Goal: Task Accomplishment & Management: Manage account settings

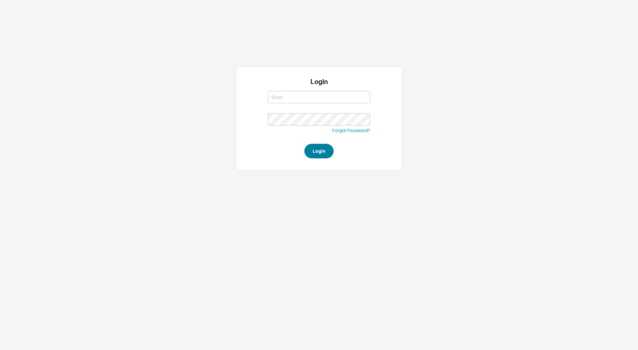
type input "[PERSON_NAME][EMAIL_ADDRESS][DOMAIN_NAME]"
click at [321, 147] on button "Login" at bounding box center [319, 151] width 29 height 15
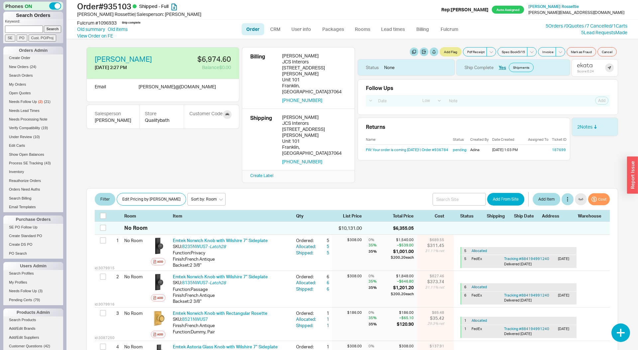
select select "LOW"
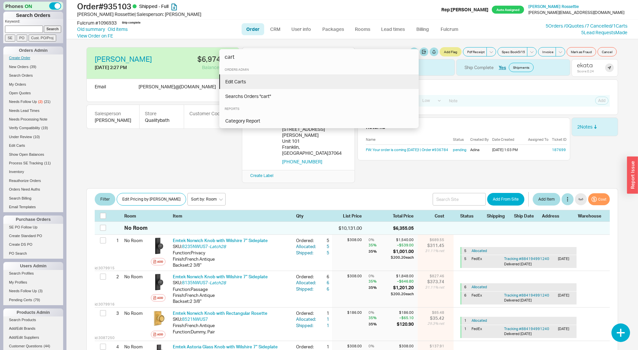
type input "cart"
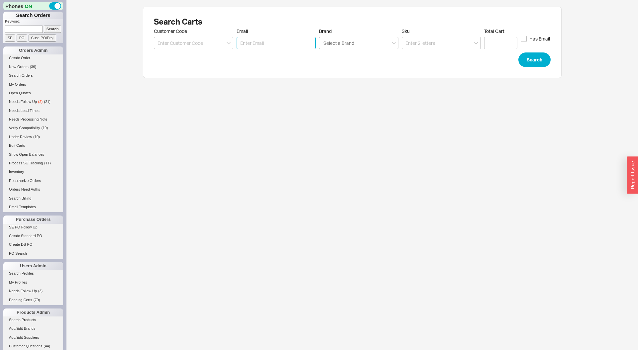
click at [267, 47] on input "Email" at bounding box center [276, 43] width 79 height 12
paste input "pgumbert@jbi-interiors.com"
type input "pgumbert@jbi-interiors.com"
click button "Search" at bounding box center [535, 60] width 32 height 15
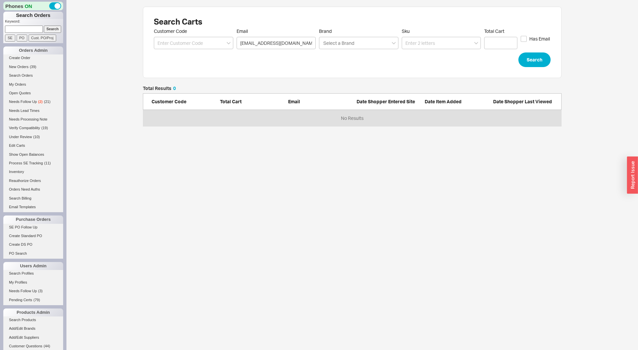
scroll to position [40, 419]
click at [35, 25] on p "Keyword:" at bounding box center [34, 22] width 58 height 7
click at [34, 27] on input at bounding box center [24, 29] width 38 height 7
paste input "pgumbert@jbi-interiors.com"
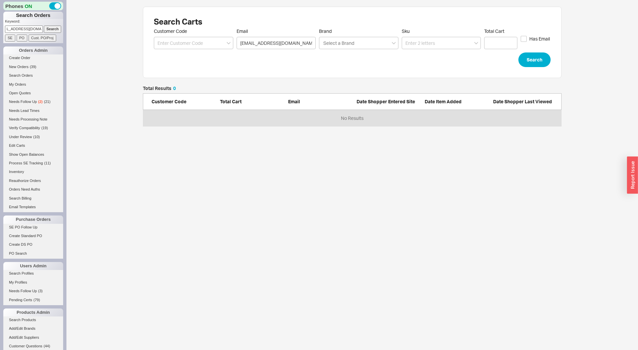
type input "pgumbert@jbi-interiors.com"
click at [44, 26] on input "Search" at bounding box center [53, 29] width 18 height 7
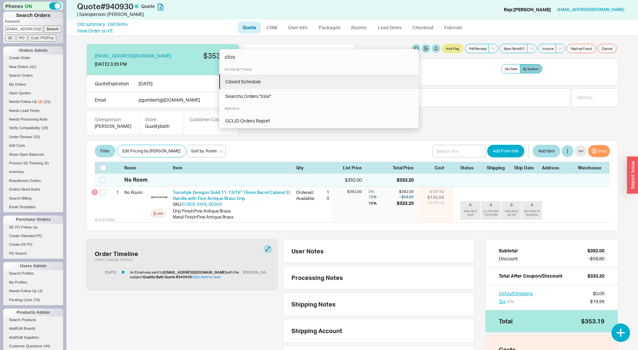
type input "clos"
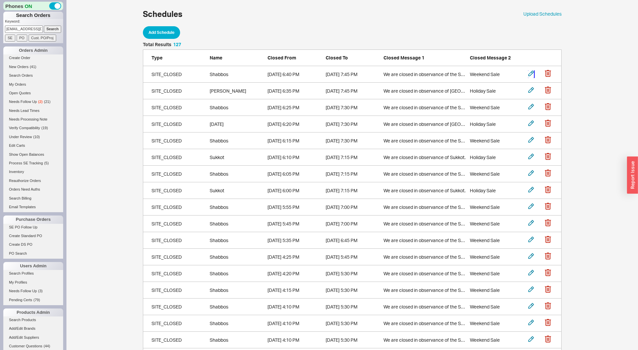
click at [530, 73] on icon "grid" at bounding box center [531, 73] width 6 height 6
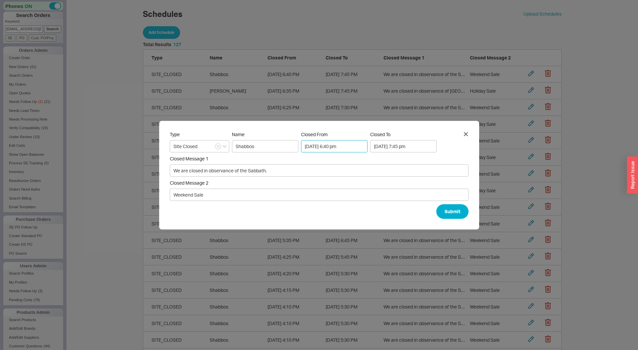
click at [347, 147] on input "09/19/2025 6:40 pm" at bounding box center [334, 146] width 67 height 12
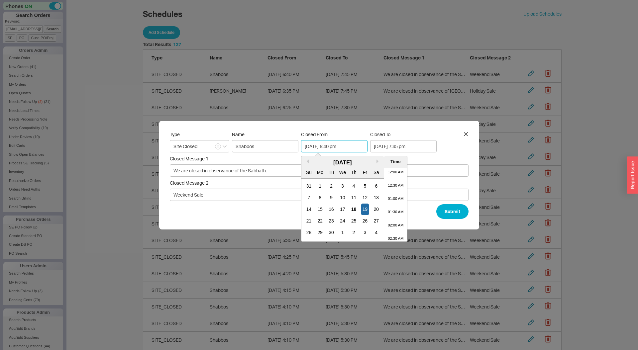
scroll to position [449, 0]
type input "09/19/2025 6:55 pm"
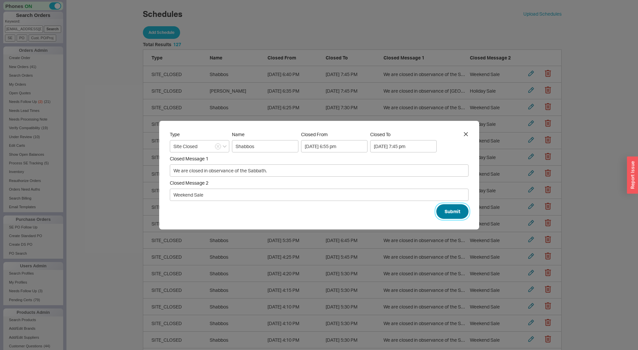
scroll to position [0, 0]
click at [444, 211] on button "Submit" at bounding box center [453, 211] width 32 height 15
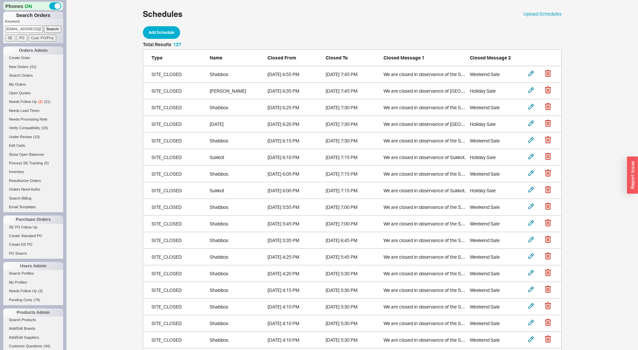
scroll to position [2135, 419]
click at [171, 33] on button "Add Schedule" at bounding box center [161, 32] width 37 height 13
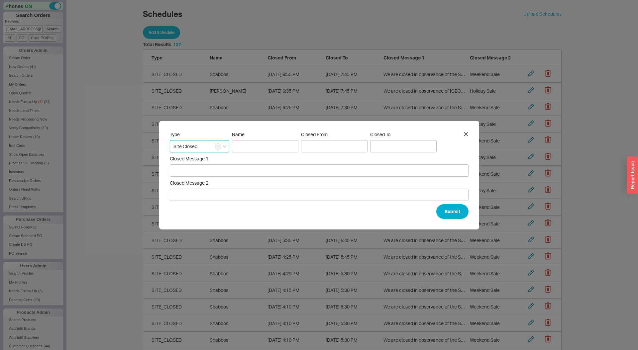
click at [212, 144] on input "Site Closed" at bounding box center [200, 146] width 60 height 12
click at [209, 172] on div "Phones Off" at bounding box center [199, 172] width 59 height 12
type input "Phones Off"
click at [252, 143] on input "Name" at bounding box center [265, 146] width 67 height 12
type input "Rosh Hashana"
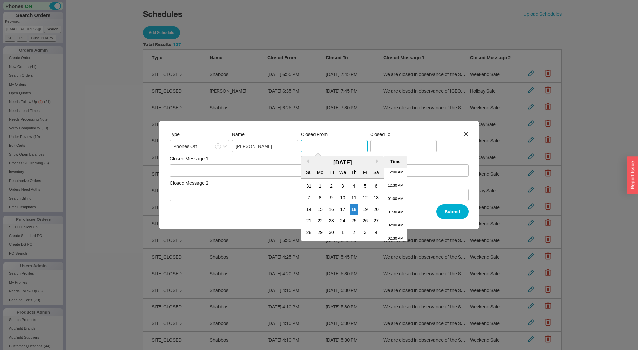
click at [327, 145] on input "Edit Shabbos Schedule" at bounding box center [334, 146] width 67 height 12
click at [319, 161] on div "September 2025" at bounding box center [343, 163] width 82 height 8
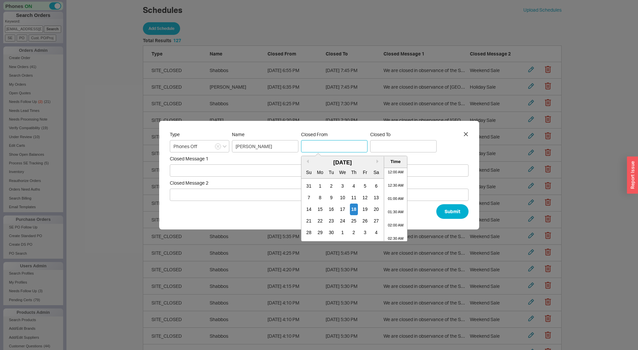
click at [335, 151] on input "Edit Shabbos Schedule" at bounding box center [334, 146] width 67 height 12
click at [325, 220] on div "22" at bounding box center [321, 221] width 8 height 12
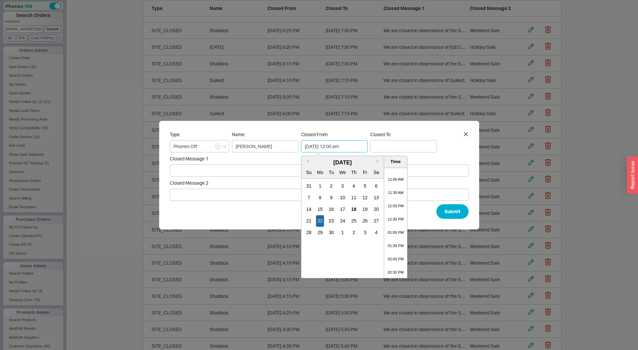
scroll to position [300, 0]
click at [404, 220] on li "01:00 PM" at bounding box center [395, 219] width 23 height 13
type input "09/22/2025 1:00 pm"
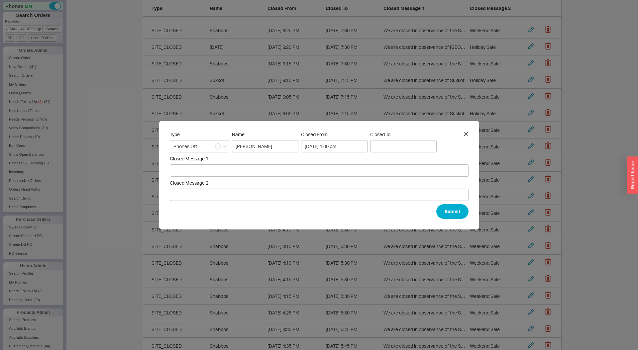
click at [408, 154] on form "Type Phones Off Name Rosh Hashana Closed From 09/22/2025 1:00 pm Closed To Clos…" at bounding box center [319, 175] width 299 height 87
click at [407, 151] on input "Edit Shabbos Schedule" at bounding box center [403, 146] width 67 height 12
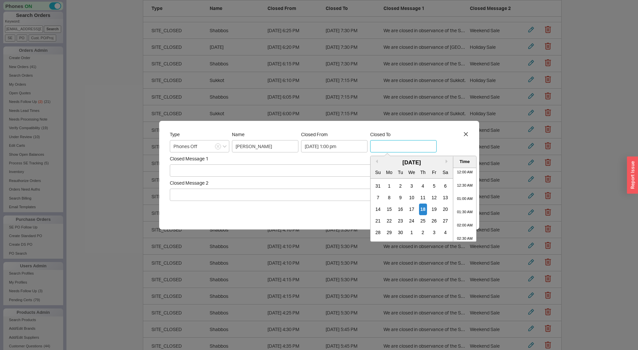
scroll to position [396, 0]
click at [390, 164] on div "September 2025" at bounding box center [412, 163] width 82 height 8
click at [416, 221] on div "24" at bounding box center [412, 221] width 8 height 12
click at [473, 198] on li "08:00 PM" at bounding box center [465, 199] width 23 height 13
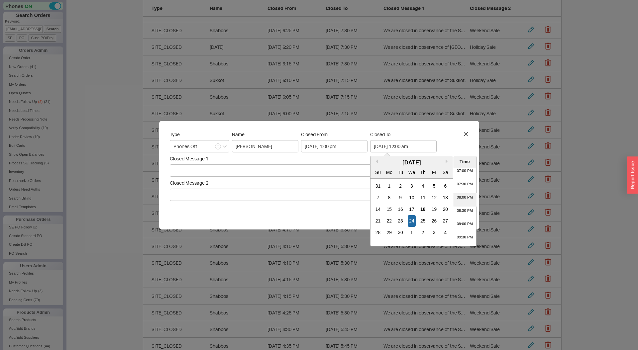
type input "09/24/2025 8:00 pm"
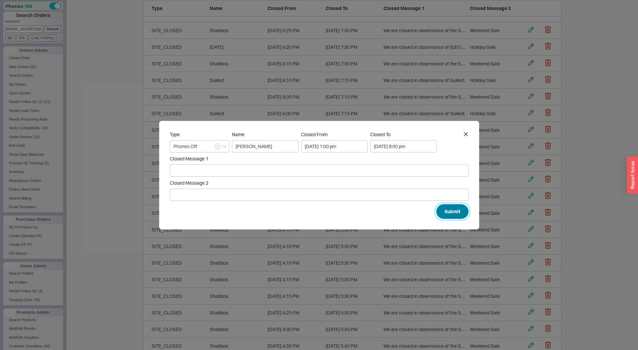
click at [437, 213] on button "Submit" at bounding box center [453, 211] width 32 height 15
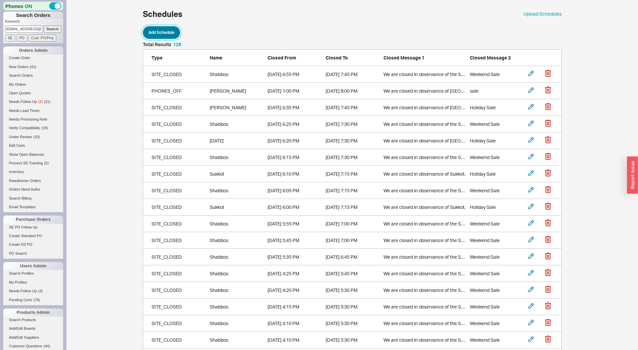
scroll to position [2152, 419]
click at [162, 29] on button "Add Schedule" at bounding box center [161, 32] width 37 height 13
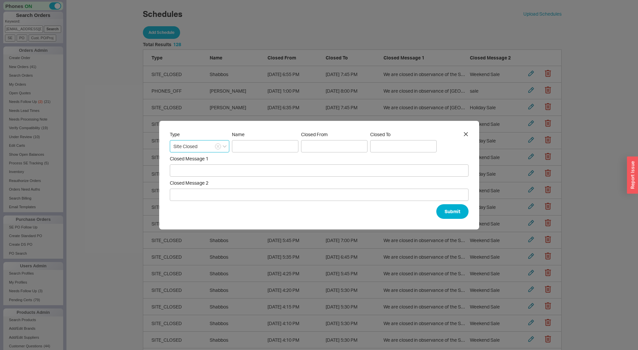
click at [211, 145] on input "Site Closed" at bounding box center [200, 146] width 60 height 12
click at [210, 181] on div "Phone Message" at bounding box center [199, 184] width 59 height 12
type input "Phone Message"
click at [249, 153] on form "Type Phone Message Name Closed From Closed To Closed Message 1 Closed Message 2…" at bounding box center [319, 175] width 299 height 87
click at [253, 150] on input "Name" at bounding box center [265, 146] width 67 height 12
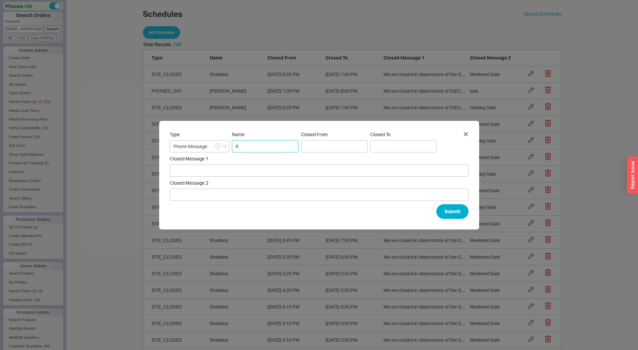
type input "Rosh Hashana"
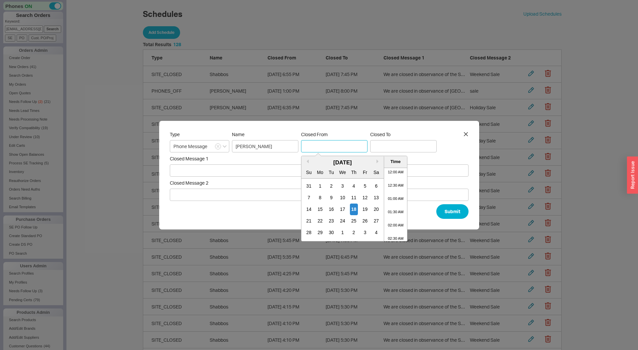
click at [331, 151] on input "Edit Shabbos Schedule" at bounding box center [334, 146] width 67 height 12
click at [323, 163] on div "September 2025" at bounding box center [343, 163] width 82 height 8
click at [358, 207] on div "18" at bounding box center [354, 210] width 8 height 12
type input "09/18/2025 12:00 am"
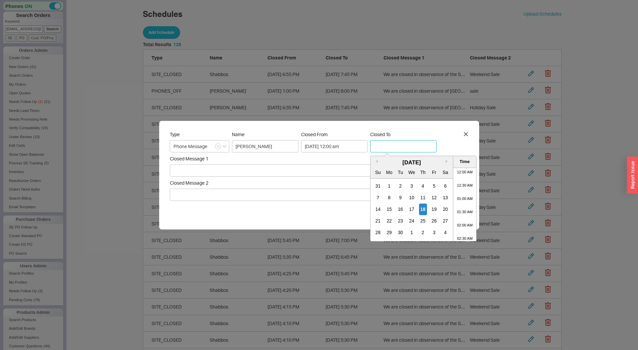
drag, startPoint x: 399, startPoint y: 146, endPoint x: 380, endPoint y: 154, distance: 20.4
click at [398, 146] on input "Edit Shabbos Schedule" at bounding box center [403, 146] width 67 height 12
click at [393, 165] on div "September 2025" at bounding box center [412, 163] width 82 height 8
click at [405, 220] on div "23" at bounding box center [401, 221] width 8 height 12
type input "09/23/2025 12:00 am"
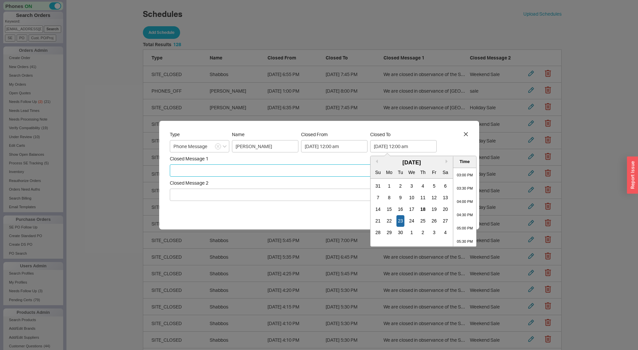
click at [214, 166] on input "Closed Message 1" at bounding box center [319, 171] width 299 height 12
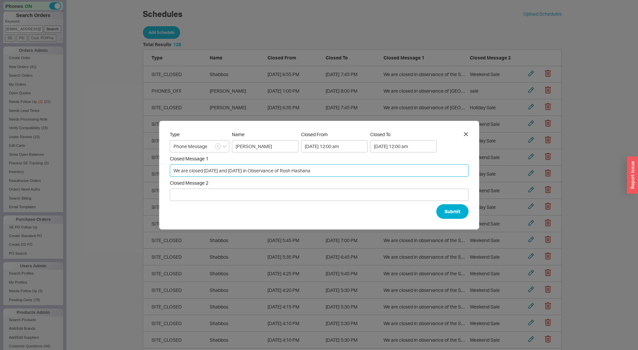
click at [234, 174] on input "We are closed on Thursday and Friday in Observance of Rosh Hashana" at bounding box center [319, 171] width 299 height 12
click at [234, 172] on input "We are closed on Thursday and Friday in Observance of Rosh Hashana" at bounding box center [319, 171] width 299 height 12
type input "We are closed on Tuesday and Wednesday in Observance of Rosh Hashana"
click at [445, 216] on button "Submit" at bounding box center [453, 211] width 32 height 15
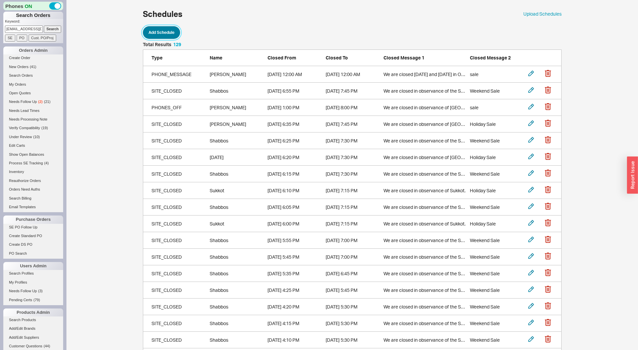
scroll to position [2169, 419]
click at [528, 123] on div "SITE_CLOSED Rosh Hashana 9/22/25 6:35 PM 9/24/25 7:45 PM We are closed in obser…" at bounding box center [352, 124] width 419 height 17
click at [530, 123] on icon "grid" at bounding box center [531, 123] width 6 height 6
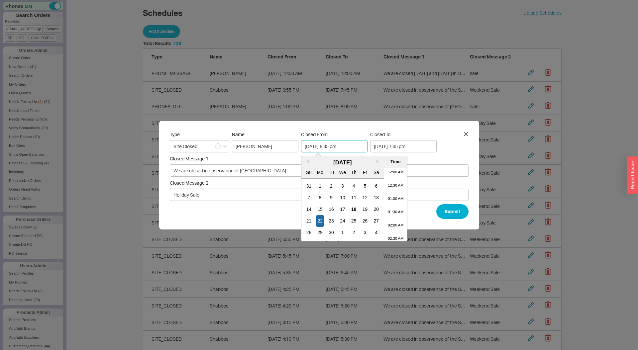
scroll to position [449, 0]
drag, startPoint x: 342, startPoint y: 146, endPoint x: 346, endPoint y: 145, distance: 3.7
click at [347, 147] on input "09/22/2025 6:35 pm" at bounding box center [334, 146] width 67 height 12
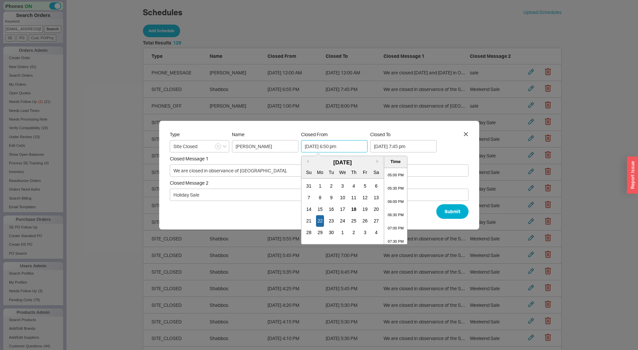
type input "09/22/2025 6:50 pm"
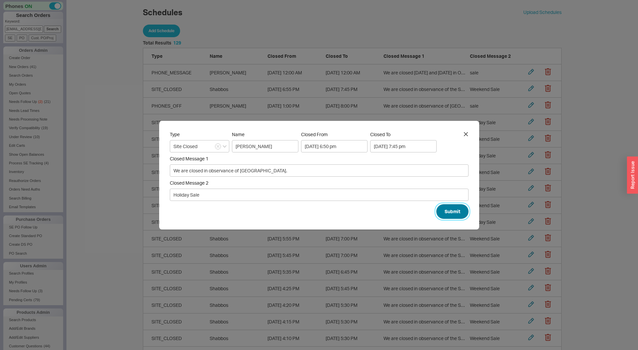
click at [442, 211] on button "Submit" at bounding box center [453, 211] width 32 height 15
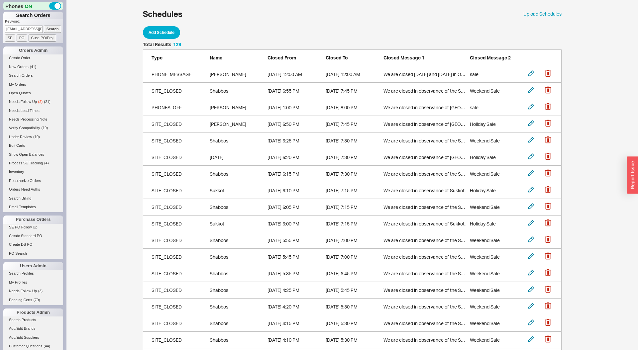
scroll to position [2169, 419]
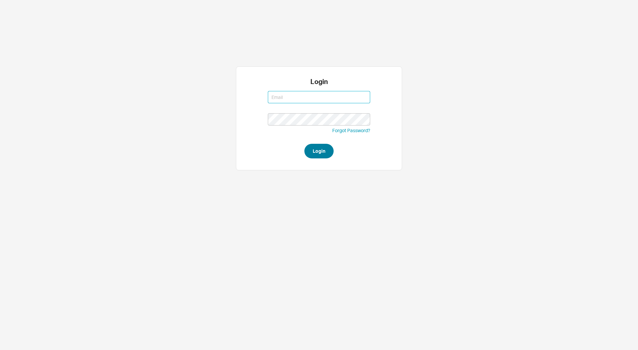
type input "[PERSON_NAME][EMAIL_ADDRESS][DOMAIN_NAME]"
click at [319, 155] on button "Login" at bounding box center [319, 151] width 29 height 15
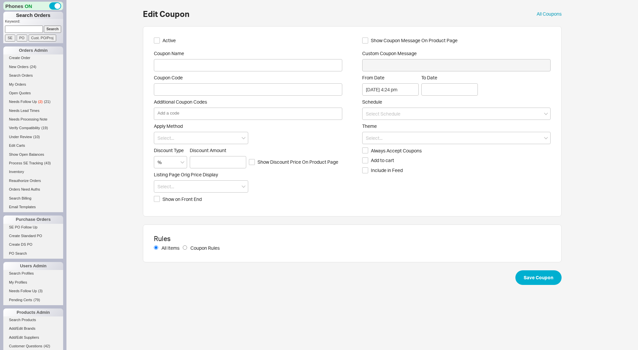
click at [31, 29] on input at bounding box center [24, 29] width 38 height 7
paste input "940533"
type input "940533"
click at [44, 26] on input "Search" at bounding box center [53, 29] width 18 height 7
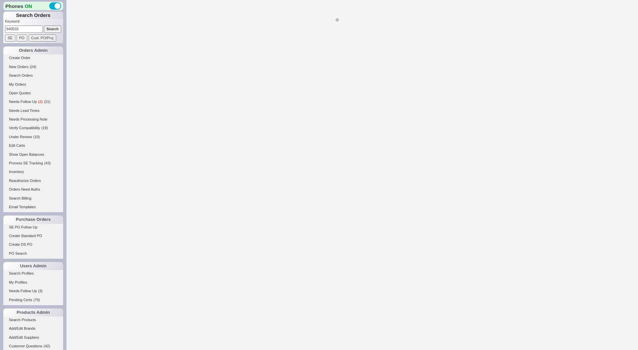
select select "LOW"
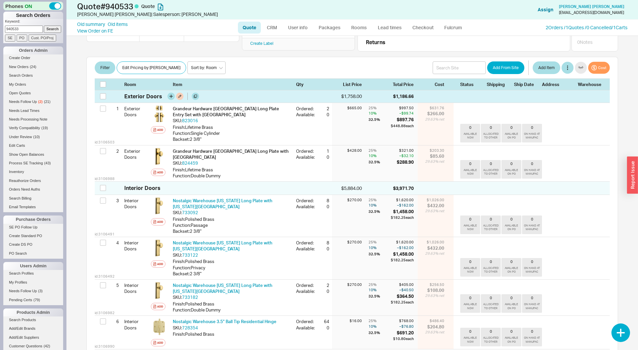
scroll to position [66, 0]
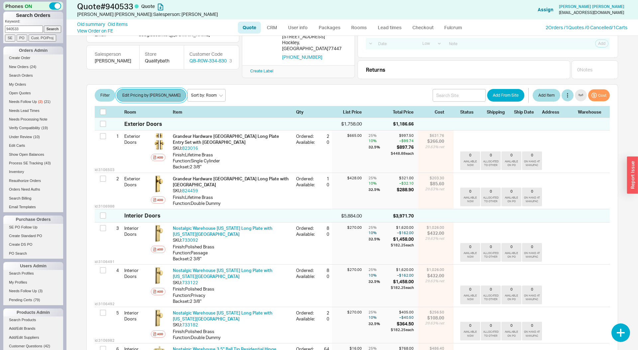
click at [144, 92] on button "Edit Pricing by Brand" at bounding box center [151, 95] width 69 height 13
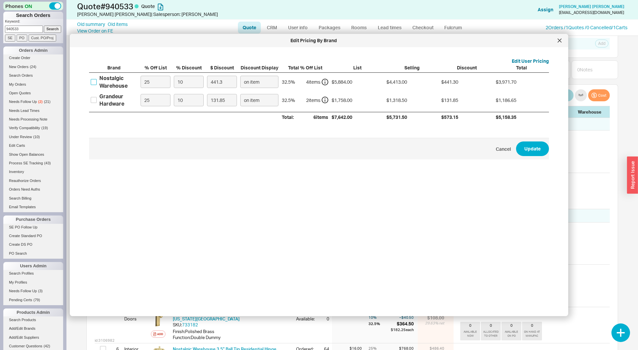
click at [96, 81] on input "Nostalgic Warehouse" at bounding box center [94, 82] width 6 height 6
checkbox input "true"
drag, startPoint x: 93, startPoint y: 104, endPoint x: 122, endPoint y: 95, distance: 30.8
click at [93, 103] on label "Grandeur Hardware" at bounding box center [114, 100] width 47 height 15
click at [93, 103] on input "Grandeur Hardware" at bounding box center [94, 100] width 6 height 6
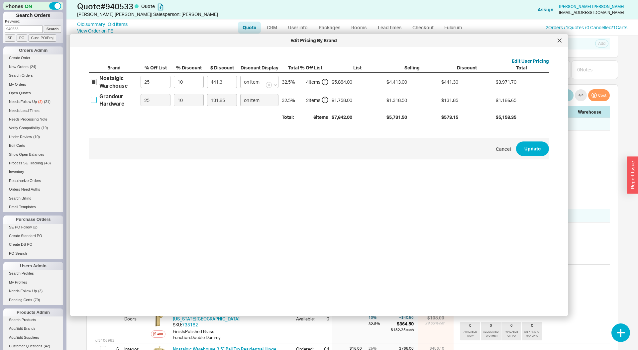
checkbox input "true"
click at [173, 84] on label "10" at bounding box center [188, 82] width 33 height 18
type input "1"
type input "44.13"
type input "12"
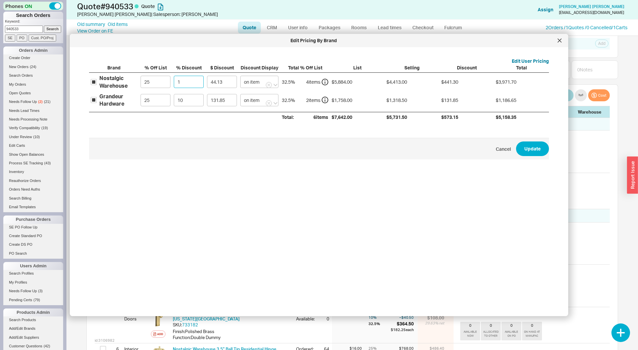
type input "529.56"
drag, startPoint x: 251, startPoint y: 175, endPoint x: 200, endPoint y: 121, distance: 74.6
click at [251, 175] on div "Edit User Pricing Brand % Off List % Discount $ Discount Discount Display Total…" at bounding box center [318, 136] width 477 height 166
drag, startPoint x: 172, startPoint y: 96, endPoint x: 167, endPoint y: 96, distance: 4.7
click at [0, 0] on div "Grandeur Hardware 25 10 131.85 on item 32.5 % 2 item s $1,758.00 $1,318.50 $131…" at bounding box center [0, 0] width 0 height 0
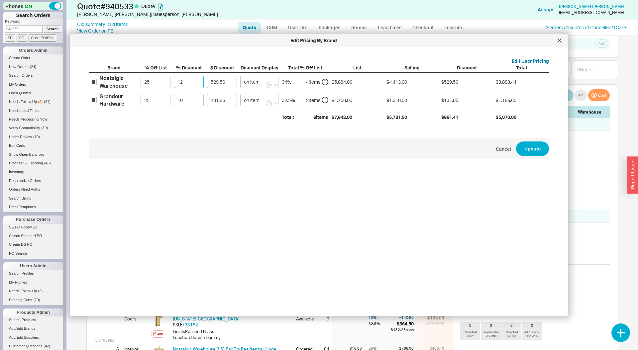
drag, startPoint x: 182, startPoint y: 86, endPoint x: 175, endPoint y: 84, distance: 6.8
click at [175, 84] on input "12" at bounding box center [189, 82] width 30 height 12
type input "1"
type input "44.13"
type input "10"
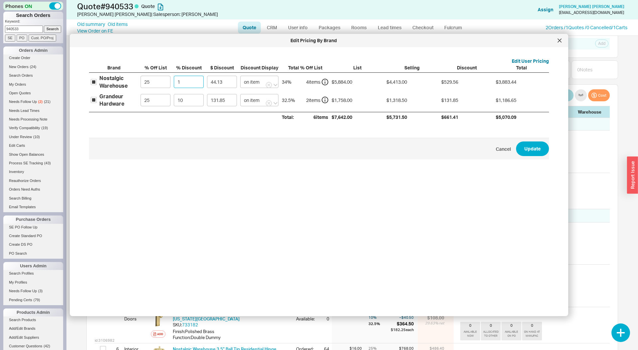
type input "441.3"
click at [286, 162] on div "Edit User Pricing Brand % Off List % Discount $ Discount Discount Display Total…" at bounding box center [318, 136] width 477 height 166
click at [183, 82] on input "10" at bounding box center [189, 82] width 30 height 12
click at [184, 82] on input "10" at bounding box center [189, 82] width 30 height 12
drag, startPoint x: 188, startPoint y: 82, endPoint x: 172, endPoint y: 79, distance: 15.9
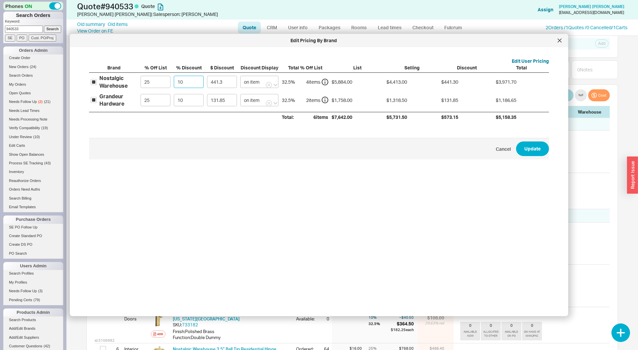
click at [172, 79] on label "10" at bounding box center [188, 82] width 33 height 18
click at [227, 144] on span "Cancel Update" at bounding box center [319, 149] width 460 height 22
drag, startPoint x: 187, startPoint y: 86, endPoint x: 174, endPoint y: 84, distance: 12.8
click at [174, 84] on input "10" at bounding box center [189, 82] width 30 height 12
click at [240, 131] on form "Edit User Pricing Brand % Off List % Discount $ Discount Discount Display Total…" at bounding box center [319, 109] width 460 height 102
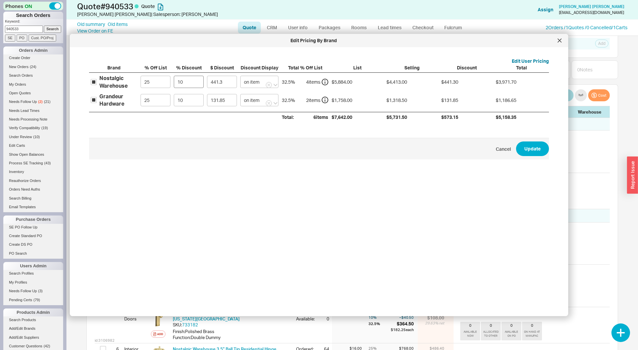
drag, startPoint x: 186, startPoint y: 88, endPoint x: 175, endPoint y: 87, distance: 11.4
click at [175, 87] on label "10" at bounding box center [188, 82] width 33 height 18
click at [175, 87] on input "10" at bounding box center [189, 82] width 30 height 12
click at [190, 86] on input "10" at bounding box center [189, 82] width 30 height 12
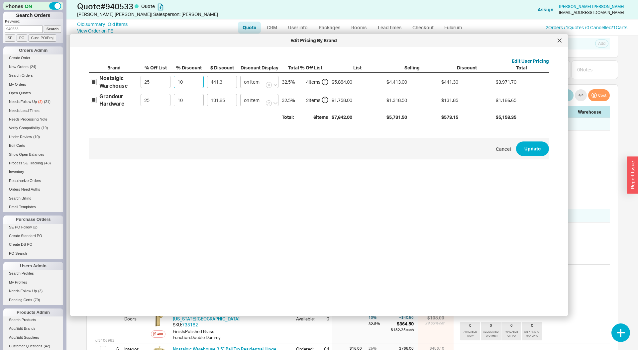
type input "1"
type input "44.13"
type input "12"
type input "529.56"
type input "12"
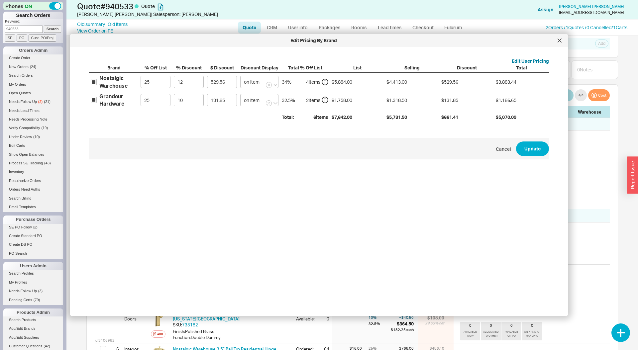
drag, startPoint x: 235, startPoint y: 156, endPoint x: 204, endPoint y: 125, distance: 43.7
click at [232, 154] on span "Cancel Update" at bounding box center [319, 149] width 460 height 22
click at [174, 100] on input "10" at bounding box center [189, 100] width 30 height 12
type input "1"
type input "13.18"
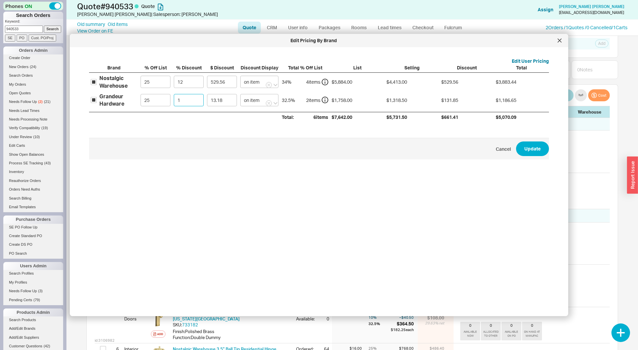
type input "12"
type input "158.22"
type input "12"
click at [530, 144] on button "Update" at bounding box center [532, 149] width 33 height 15
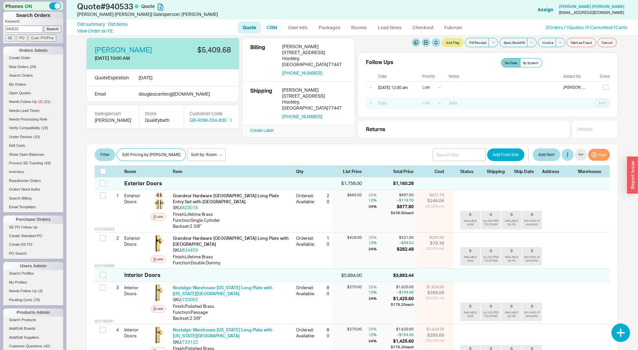
scroll to position [4, 0]
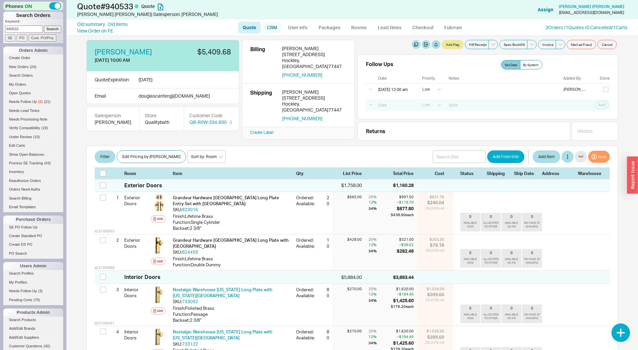
click at [267, 27] on link "CRM" at bounding box center [272, 28] width 20 height 12
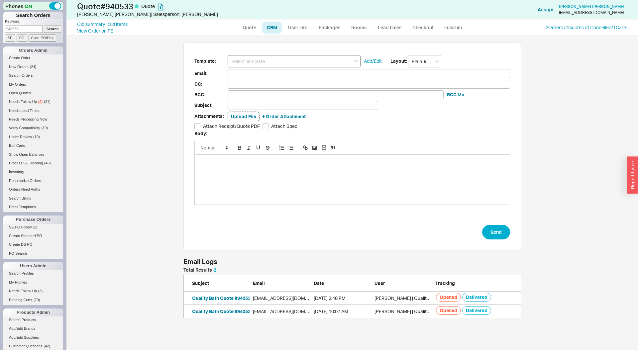
scroll to position [51, 338]
click at [262, 58] on input at bounding box center [294, 61] width 133 height 12
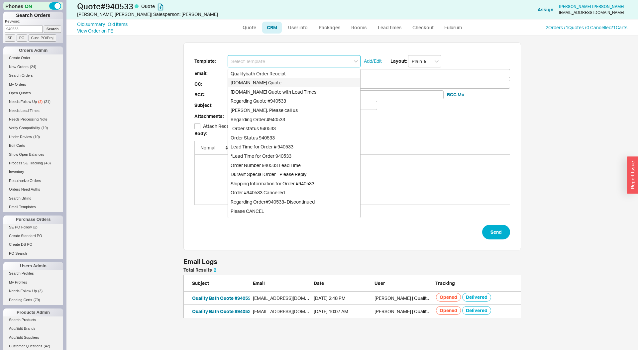
click at [262, 80] on div "Qualitybath.com Quote" at bounding box center [294, 82] width 132 height 9
type input "Receipt"
type input "douglascanter@gmail.com"
type input "Quality Bath Quote #940533"
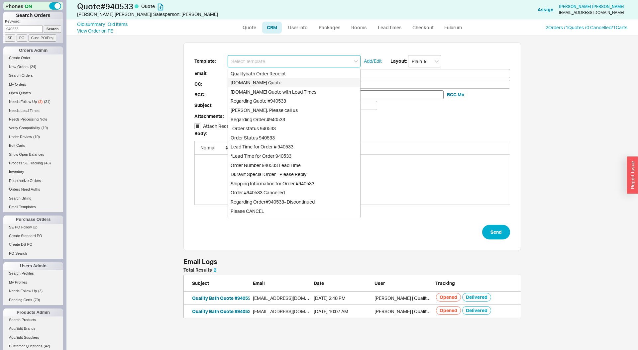
checkbox input "true"
type input "Qualitybath.com Quote"
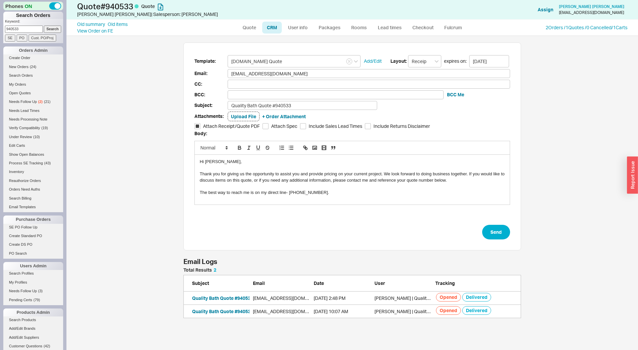
drag, startPoint x: 223, startPoint y: 162, endPoint x: 232, endPoint y: 162, distance: 9.3
click at [223, 162] on div "Hi Douglas," at bounding box center [352, 162] width 305 height 6
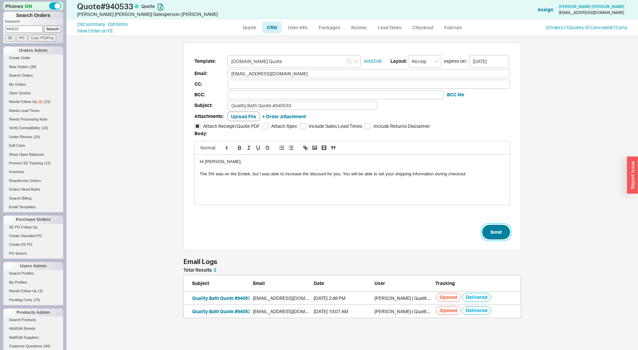
click at [491, 228] on button "Send" at bounding box center [496, 232] width 28 height 15
select select "LOW"
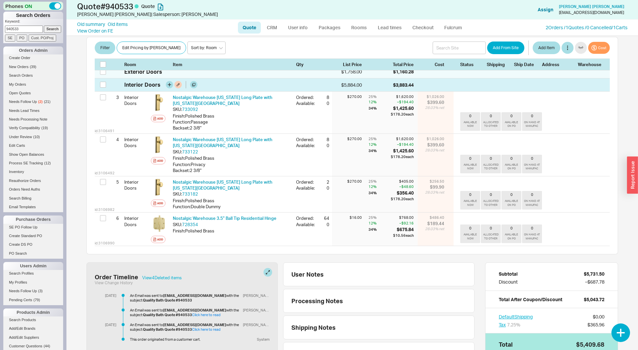
scroll to position [323, 0]
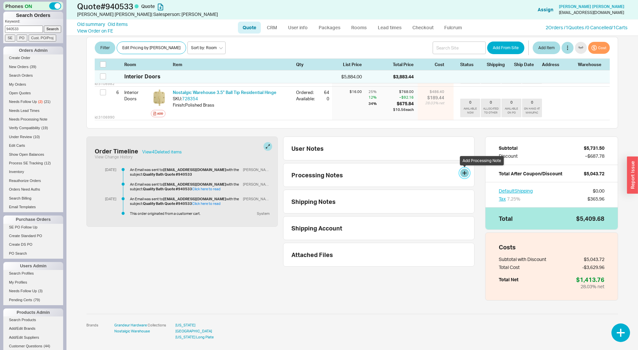
click at [464, 171] on button at bounding box center [465, 173] width 9 height 9
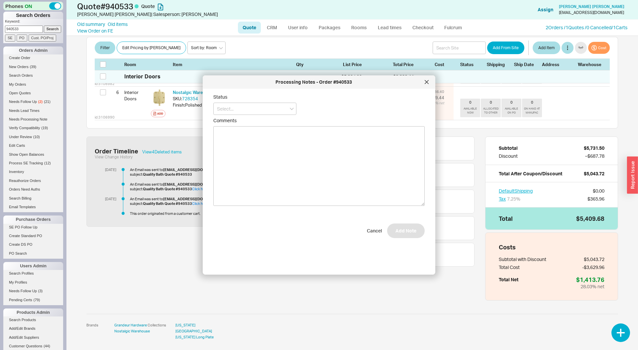
click at [256, 102] on div "Status" at bounding box center [254, 104] width 83 height 21
click at [255, 110] on input at bounding box center [254, 109] width 83 height 12
click at [256, 157] on div "No Status" at bounding box center [255, 158] width 82 height 12
type input "No Status"
click at [409, 242] on button "Add Note" at bounding box center [406, 242] width 38 height 15
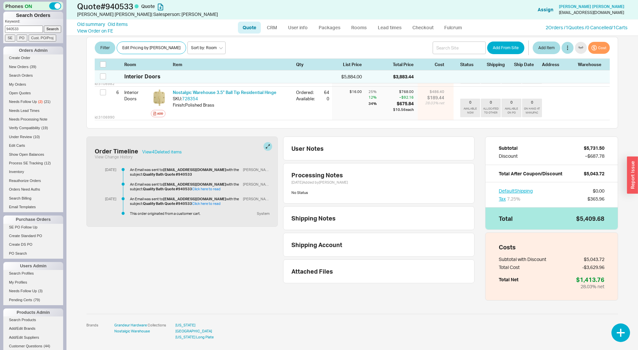
click at [24, 30] on input "940533" at bounding box center [24, 29] width 38 height 7
paste input "818"
type input "940818"
click at [44, 26] on input "Search" at bounding box center [53, 29] width 18 height 7
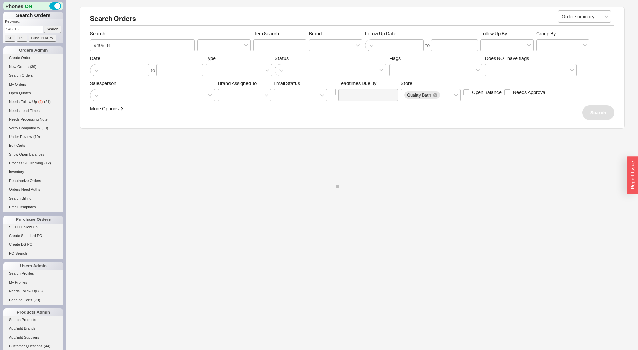
select select "LOW"
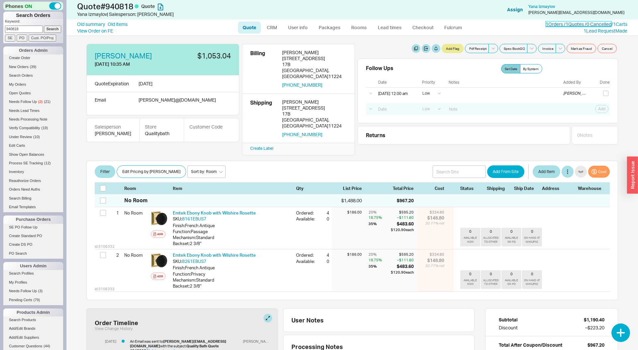
click at [551, 25] on link "1 Orders / 1 Quotes / 0 Cancelled" at bounding box center [579, 24] width 66 height 6
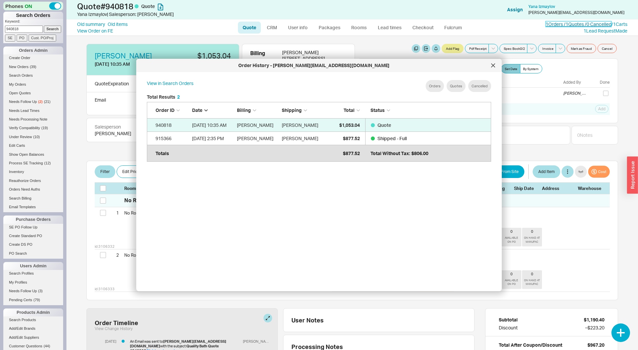
scroll to position [203, 355]
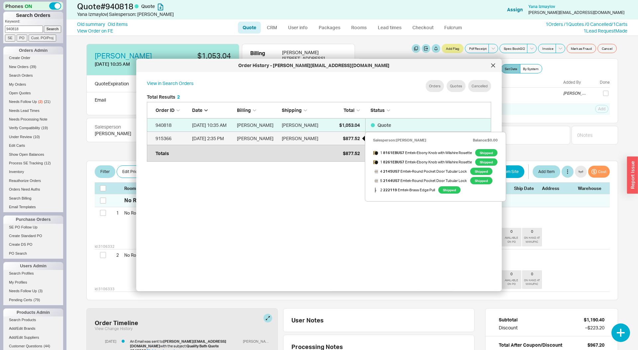
click at [355, 137] on span "$877.52" at bounding box center [351, 139] width 17 height 6
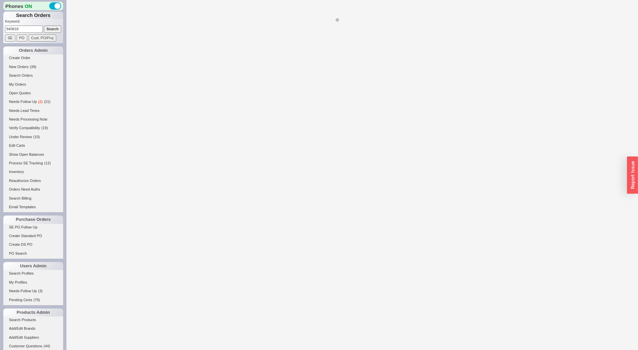
select select "LOW"
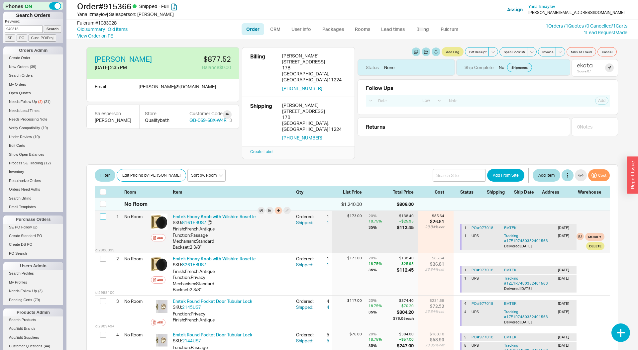
click at [102, 214] on input "checkbox" at bounding box center [103, 217] width 6 height 6
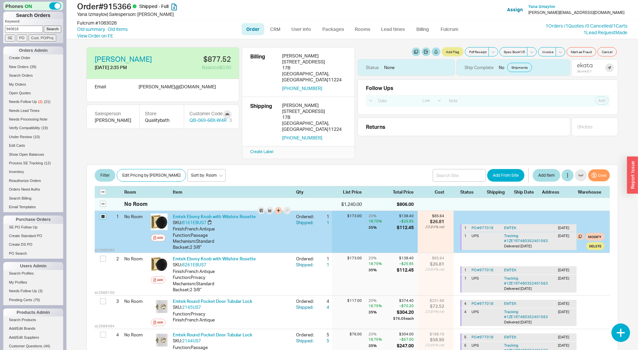
checkbox input "true"
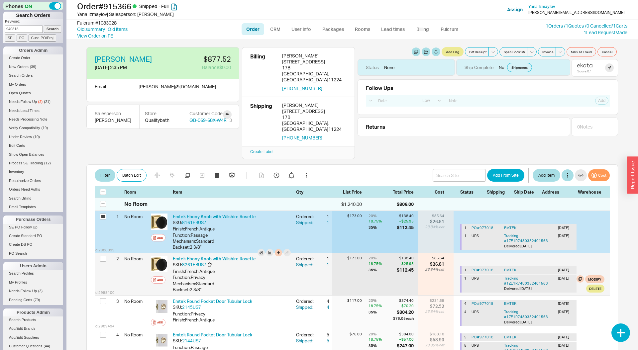
click at [104, 253] on div at bounding box center [104, 259] width 8 height 13
click at [104, 256] on input "checkbox" at bounding box center [103, 259] width 6 height 6
checkbox input "true"
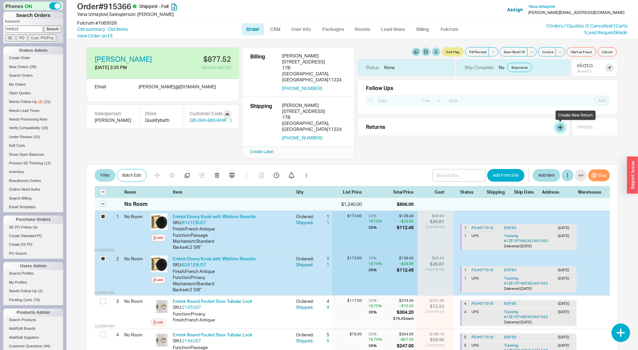
click at [559, 131] on link at bounding box center [560, 127] width 9 height 9
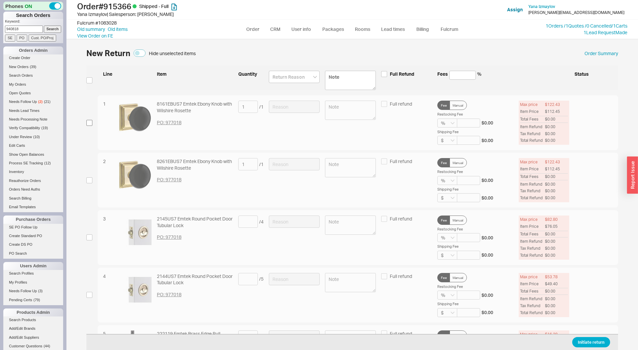
click at [93, 122] on div "1 8161EBUS7 Emtek Ebony Knob with Wilshire Rosette PO: 977018 1 / 1 Full refund…" at bounding box center [352, 122] width 532 height 55
click at [87, 128] on div "1 8161EBUS7 Emtek Ebony Knob with Wilshire Rosette PO: 977018 1 / 1 Full refund…" at bounding box center [352, 122] width 532 height 55
drag, startPoint x: 88, startPoint y: 124, endPoint x: 91, endPoint y: 146, distance: 21.8
click at [88, 124] on input "checkbox" at bounding box center [89, 123] width 6 height 6
checkbox input "true"
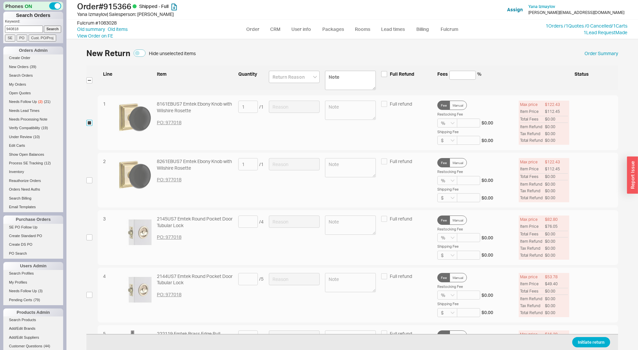
checkbox input "true"
drag, startPoint x: 88, startPoint y: 180, endPoint x: 135, endPoint y: 180, distance: 46.6
click at [88, 180] on input "checkbox" at bounding box center [89, 181] width 6 height 6
checkbox input "true"
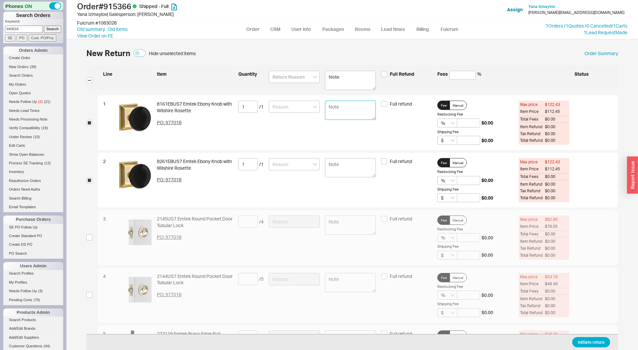
click at [339, 111] on textarea at bounding box center [350, 110] width 51 height 19
paste textarea "Missing the screws that connect the 2 door handles to each other."
type textarea "Missing the screws that connect the 2 door handles to each other."
drag, startPoint x: 346, startPoint y: 157, endPoint x: 346, endPoint y: 164, distance: 7.7
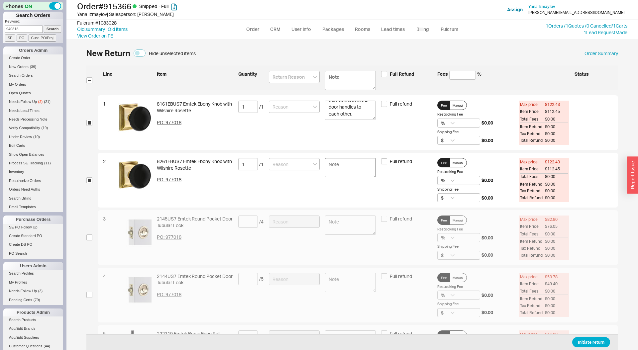
click at [346, 157] on div "2 8261EBUS7 Emtek Ebony Knob with Wilshire Rosette PO: 977018 1 / 1 Full refund…" at bounding box center [358, 180] width 521 height 55
click at [346, 164] on textarea at bounding box center [350, 167] width 51 height 19
paste textarea "Missing the screws that connect the 2 door handles to each other."
type textarea "Missing the screws that connect the 2 door handles to each other."
drag, startPoint x: 295, startPoint y: 155, endPoint x: 292, endPoint y: 160, distance: 6.2
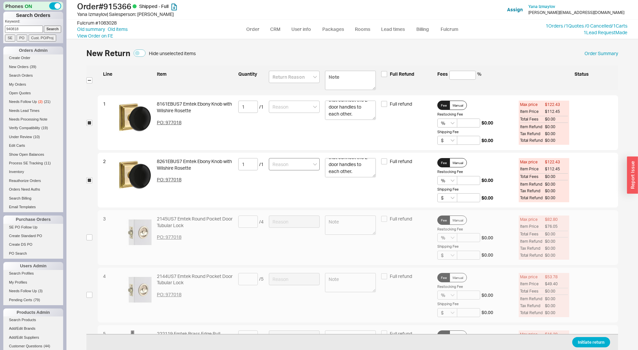
click at [295, 156] on div "2 8261EBUS7 Emtek Ebony Knob with Wilshire Rosette PO: 977018 1 / 1 Missing the…" at bounding box center [358, 180] width 521 height 55
click at [292, 161] on input at bounding box center [294, 164] width 51 height 12
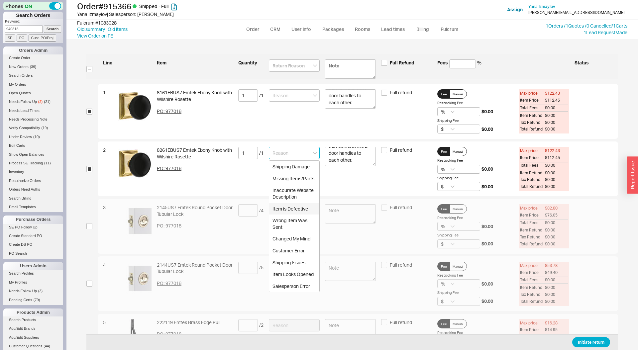
scroll to position [0, 0]
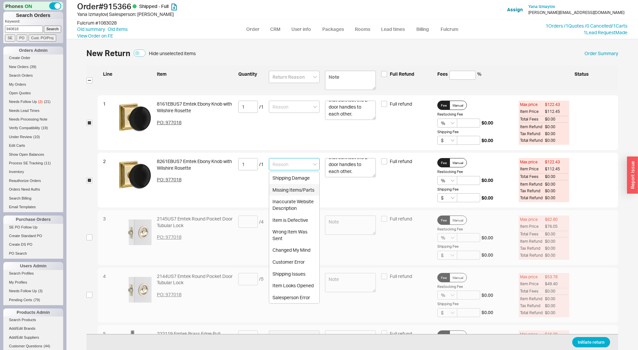
click at [301, 190] on div "Missing Items/Parts" at bounding box center [294, 190] width 50 height 12
type input "Missing Items/Parts"
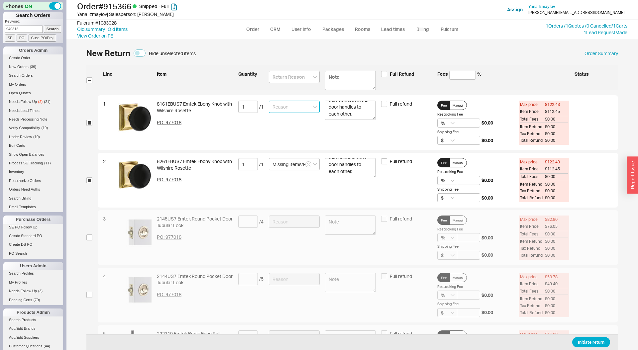
click at [290, 104] on input at bounding box center [294, 107] width 51 height 12
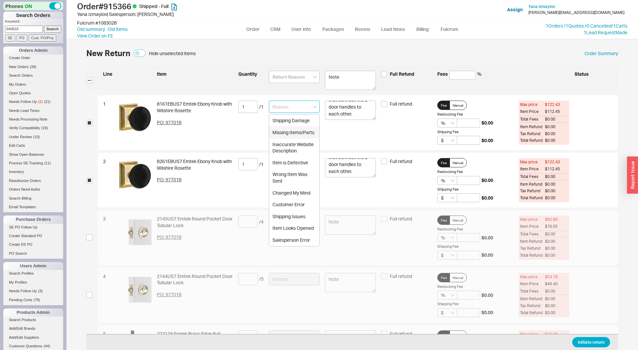
click at [295, 128] on div "Missing Items/Parts" at bounding box center [294, 133] width 50 height 12
type input "Missing Items/Parts"
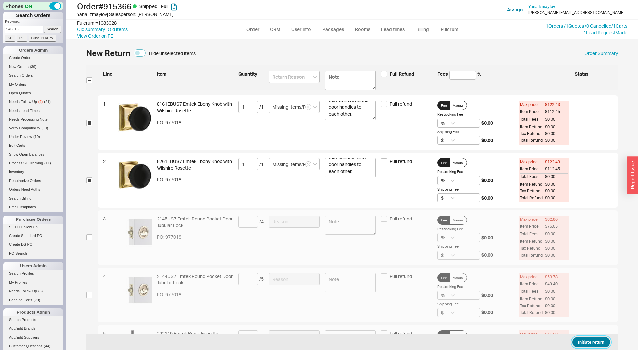
click at [589, 340] on button "Initiate return" at bounding box center [592, 343] width 38 height 10
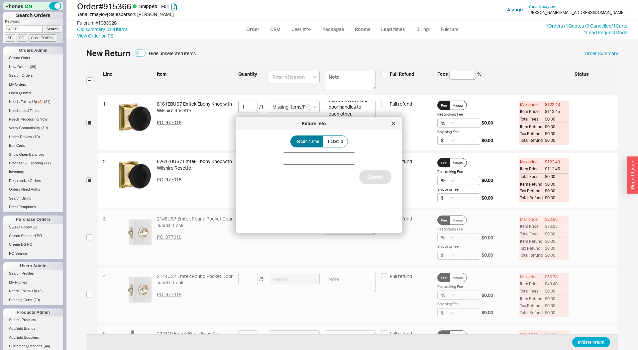
drag, startPoint x: 269, startPoint y: 162, endPoint x: 292, endPoint y: 164, distance: 23.4
click at [269, 162] on div "Return Name Ticket Id Submit" at bounding box center [325, 179] width 156 height 87
click at [295, 164] on input at bounding box center [319, 159] width 72 height 12
type input "Missing Screws"
click at [370, 177] on button "Submit" at bounding box center [375, 177] width 32 height 15
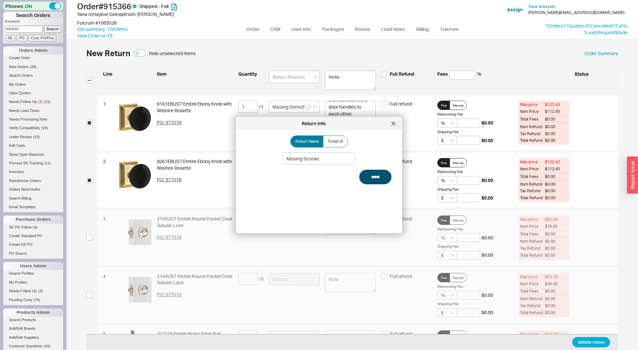
select select "LOW"
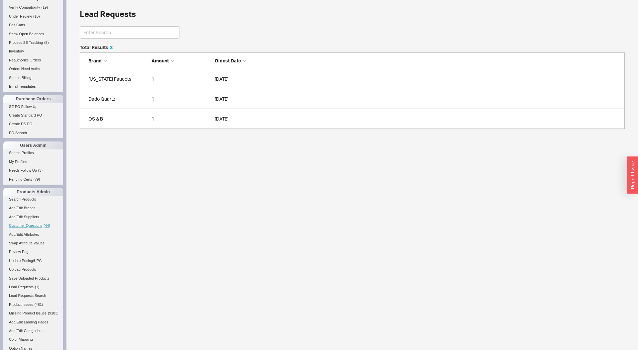
scroll to position [167, 0]
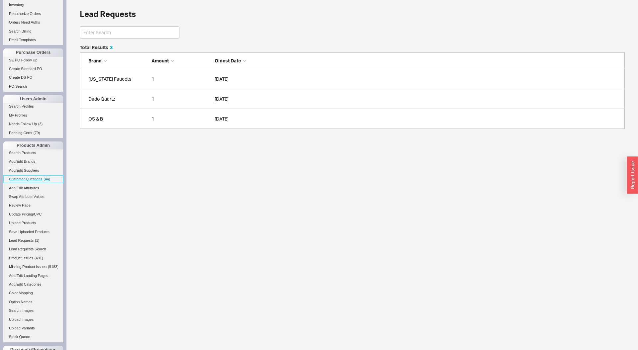
click at [37, 177] on link "Customer Questions ( 44 )" at bounding box center [33, 179] width 60 height 7
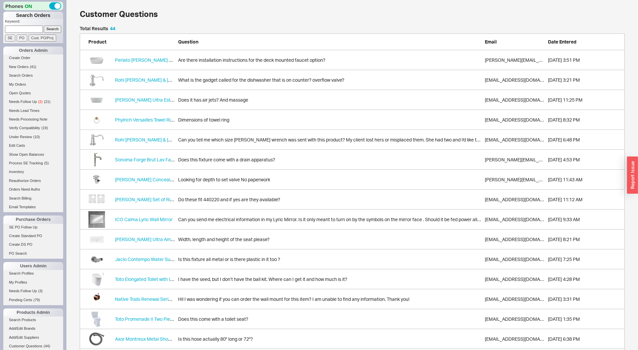
scroll to position [902, 545]
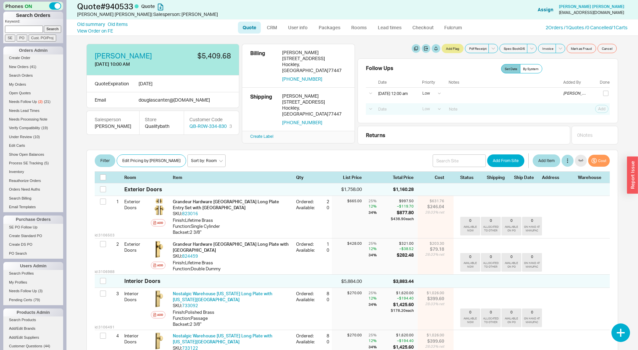
select select "LOW"
click at [269, 31] on link "CRM" at bounding box center [272, 28] width 20 height 12
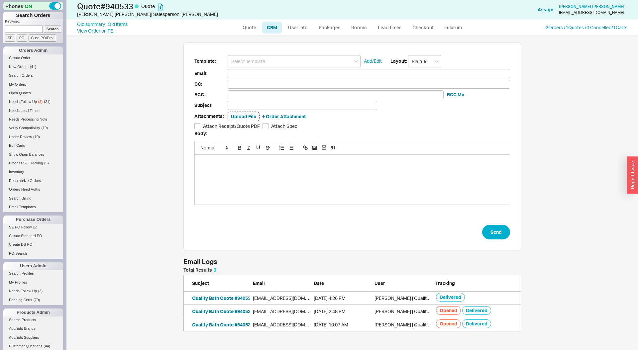
scroll to position [315, 572]
click at [580, 72] on div "Template: Add/Edit Layout: Plain Text Email: CC: BCC: BCC Me Subject: Attachmen…" at bounding box center [353, 193] width 572 height 315
click at [264, 26] on link "CRM" at bounding box center [272, 28] width 20 height 12
click at [255, 27] on link "Quote" at bounding box center [249, 28] width 23 height 12
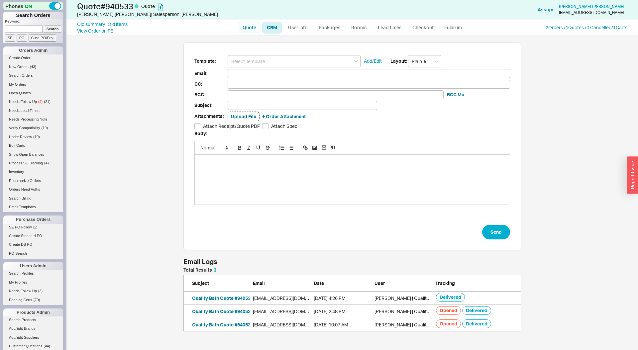
select select "LOW"
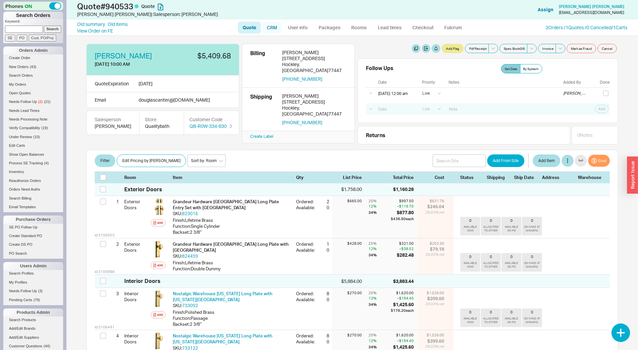
click at [276, 28] on link "CRM" at bounding box center [272, 28] width 20 height 12
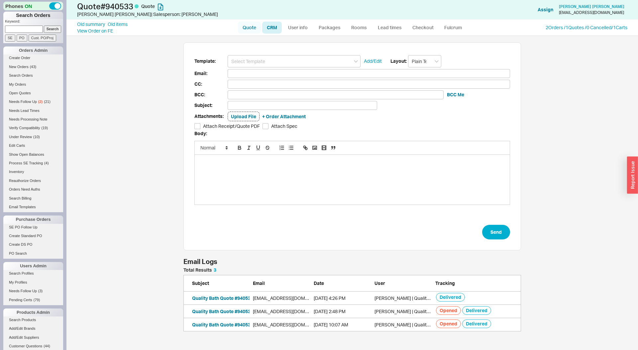
scroll to position [64, 338]
click at [252, 31] on link "Quote" at bounding box center [249, 28] width 23 height 12
select select "LOW"
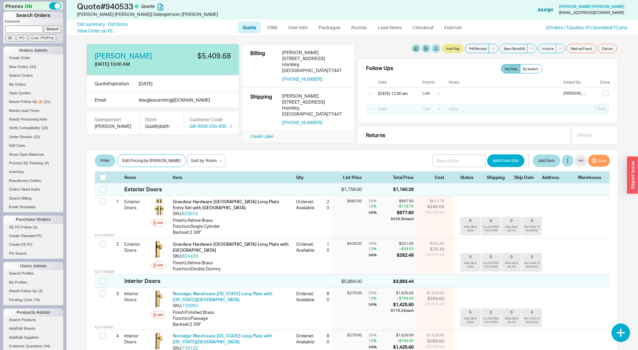
click at [337, 144] on div "Douglas Canter 9/17/25 10:00 AM $5,409.68 Quote Expiration 10/2/25 Email dougla…" at bounding box center [352, 94] width 532 height 101
select select "LOW"
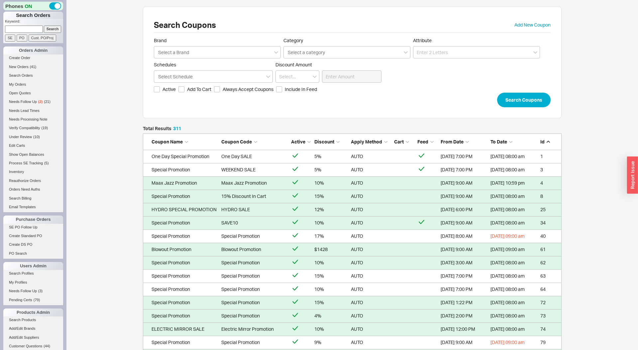
scroll to position [4160, 419]
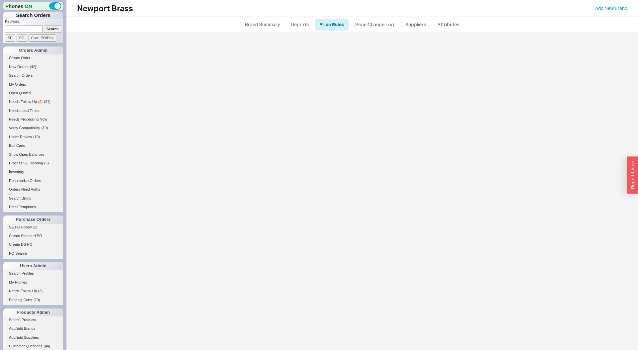
select select "ON_CHECKOUT"
select select "emailbetterprice"
select select "promotionCodes"
